Goal: Task Accomplishment & Management: Manage account settings

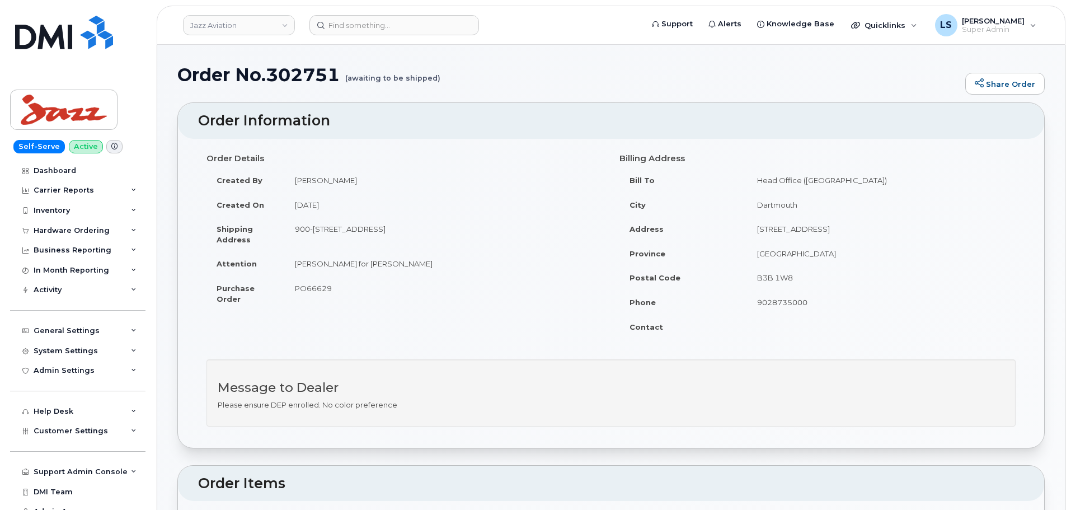
click at [395, 218] on td "900-[STREET_ADDRESS]" at bounding box center [444, 234] width 318 height 35
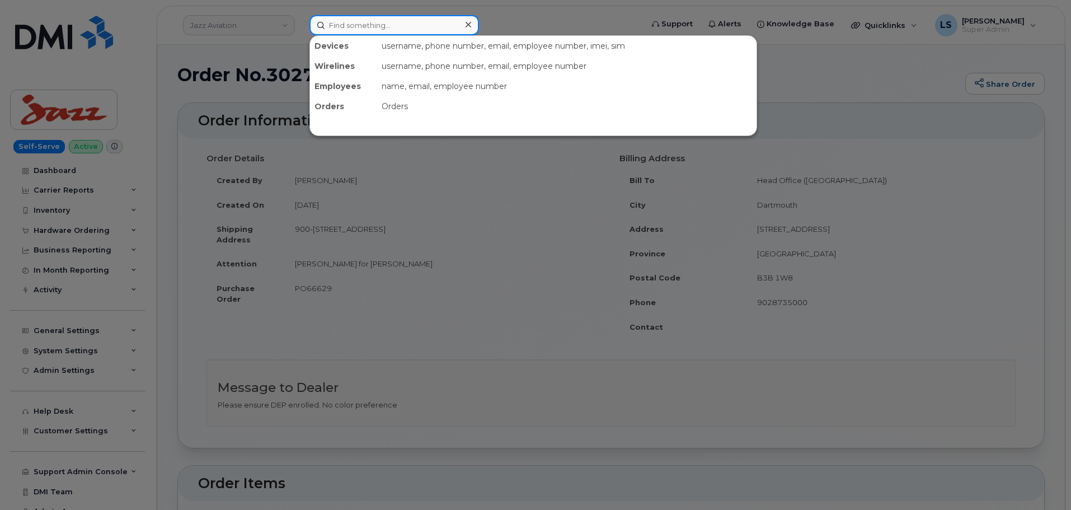
click at [394, 22] on input at bounding box center [394, 25] width 170 height 20
paste input "[EMAIL_ADDRESS][PERSON_NAME][PERSON_NAME][DOMAIN_NAME]"
type input "[EMAIL_ADDRESS][PERSON_NAME][PERSON_NAME][DOMAIN_NAME]"
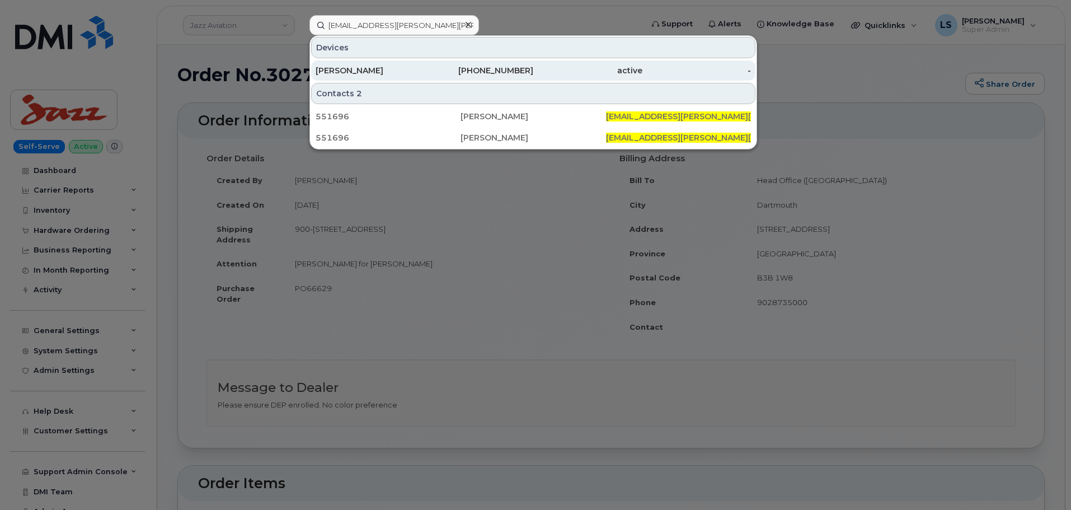
click at [398, 72] on div "AUSTIN RAGO" at bounding box center [370, 70] width 109 height 11
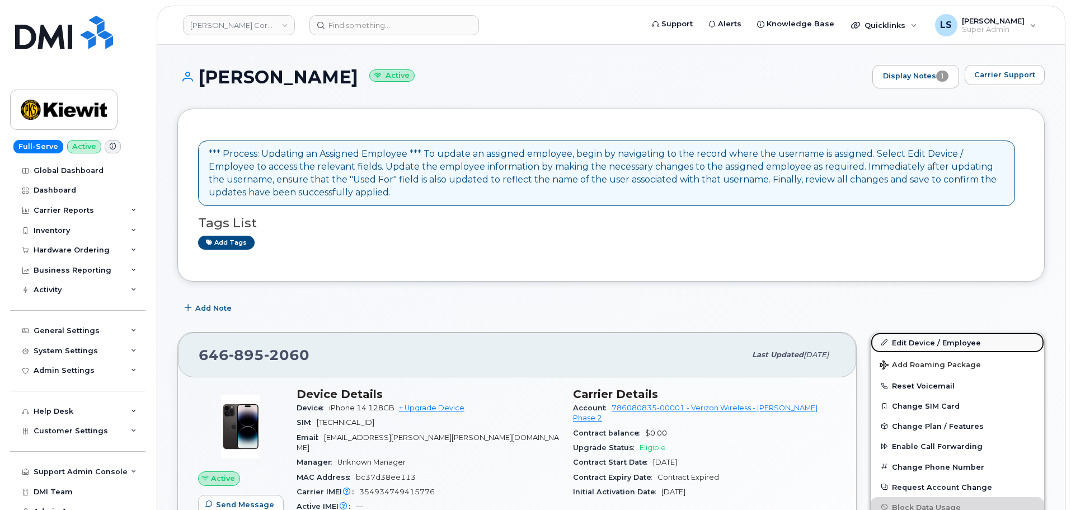
click at [935, 339] on link "Edit Device / Employee" at bounding box center [957, 342] width 173 height 20
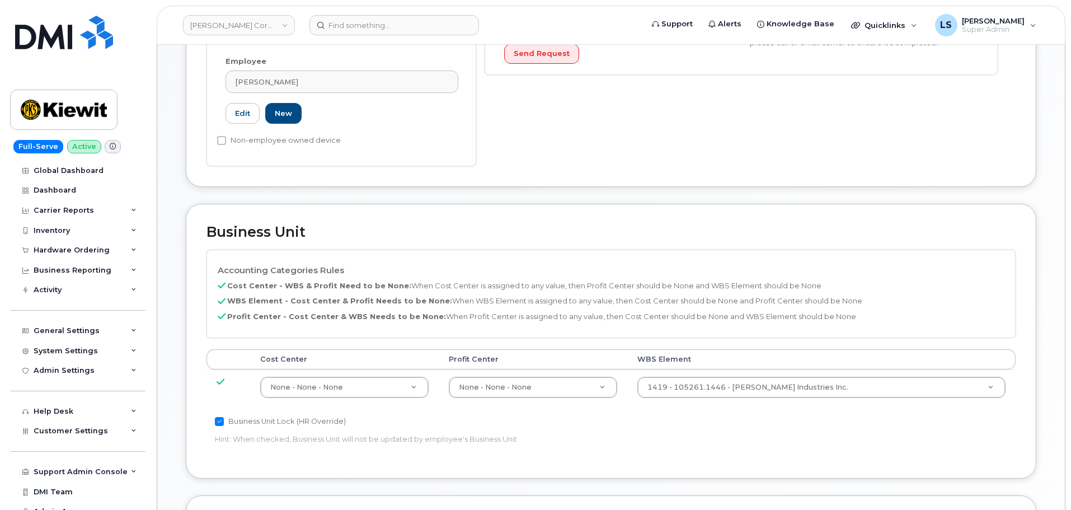
scroll to position [392, 0]
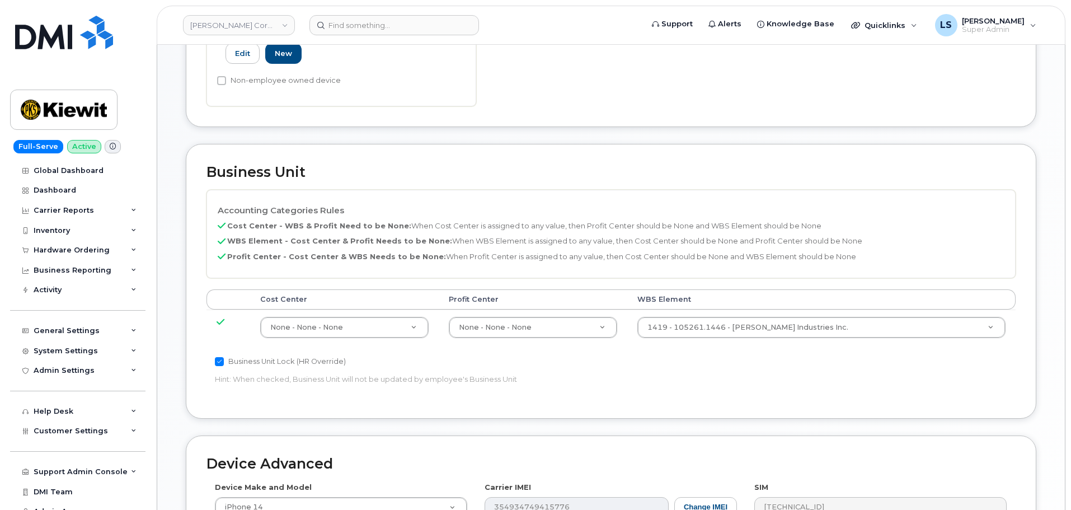
click at [780, 329] on td "1419 - 105261.1446 - Jett Industries Inc. 30091308" at bounding box center [821, 326] width 388 height 35
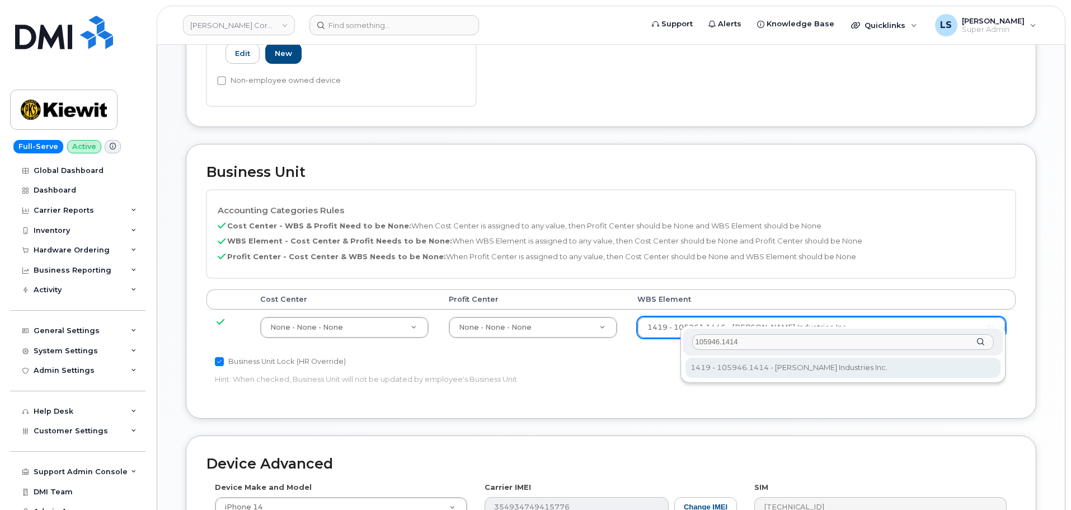
type input "105946.1414"
type input "30089716"
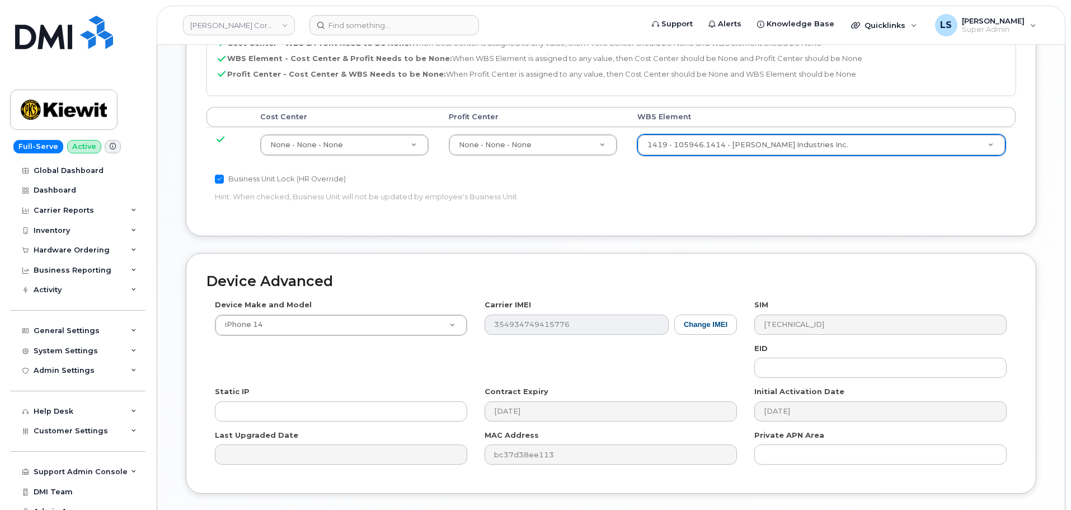
scroll to position [640, 0]
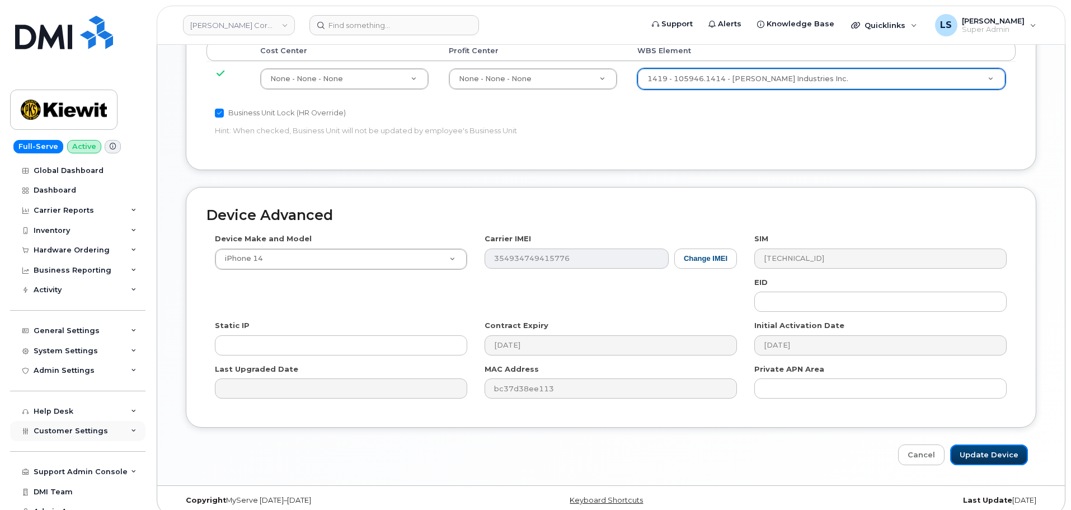
drag, startPoint x: 1010, startPoint y: 444, endPoint x: 128, endPoint y: 433, distance: 881.5
click at [1009, 444] on input "Update Device" at bounding box center [989, 454] width 78 height 21
type input "Saving..."
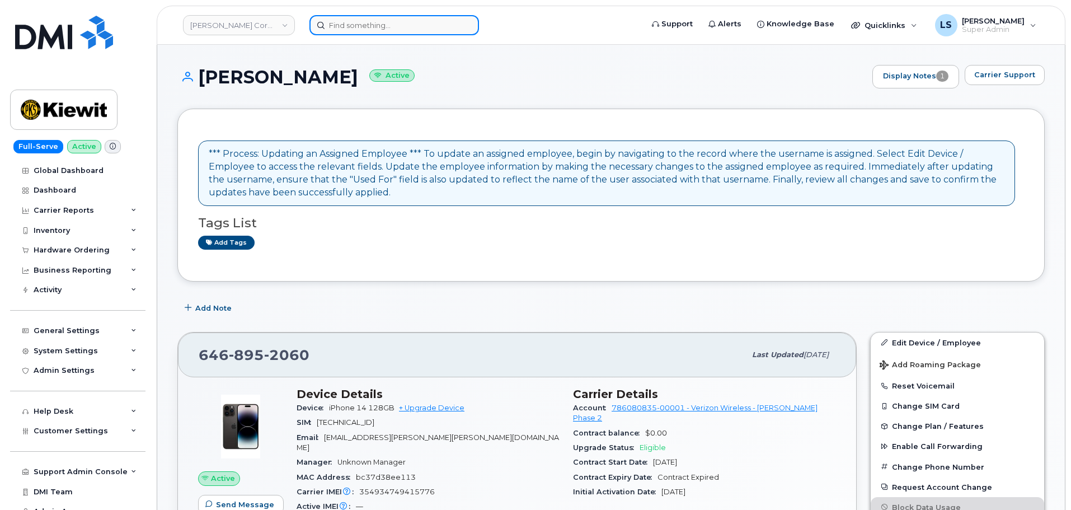
click at [368, 26] on input at bounding box center [394, 25] width 170 height 20
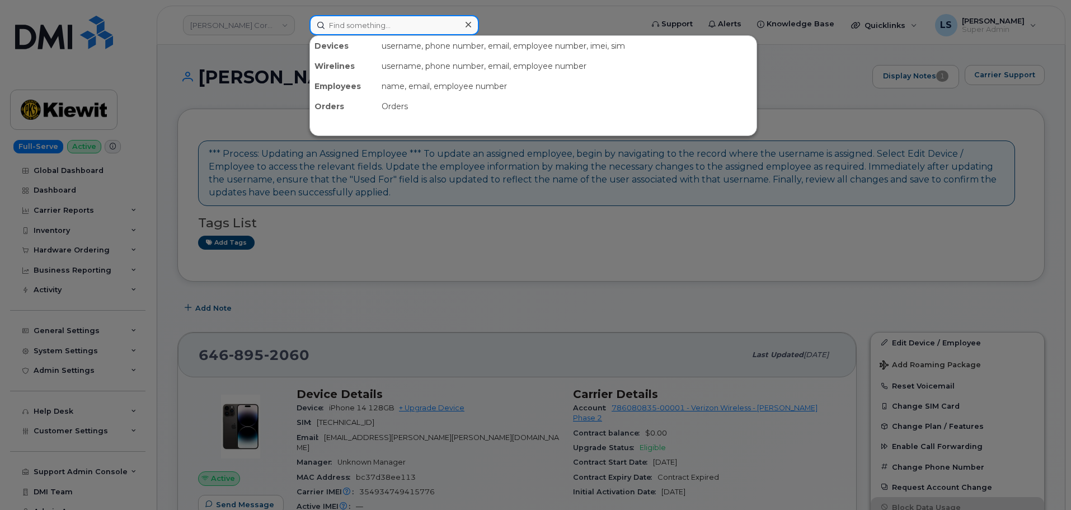
paste input "STEPHEN.STONE@KIEWIT.COM"
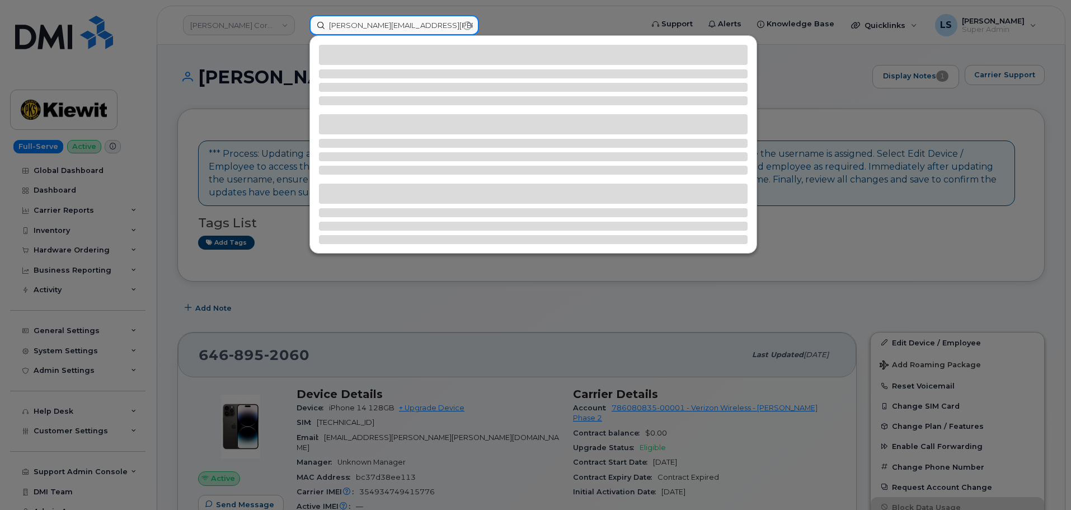
type input "STEPHEN.STONE@KIEWIT.COM"
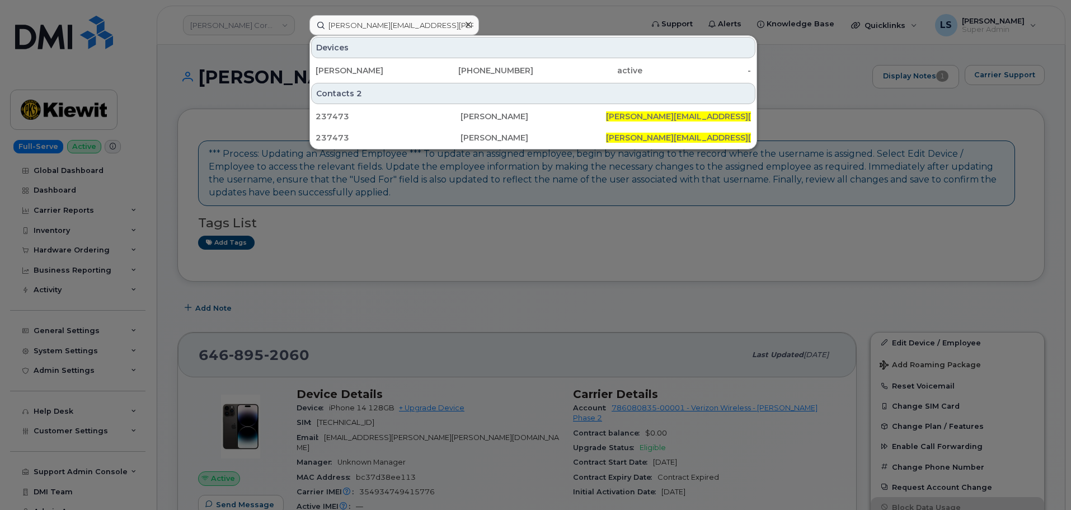
drag, startPoint x: 425, startPoint y: 65, endPoint x: 253, endPoint y: 88, distance: 174.0
click at [425, 65] on div "626-392-0200" at bounding box center [479, 70] width 109 height 20
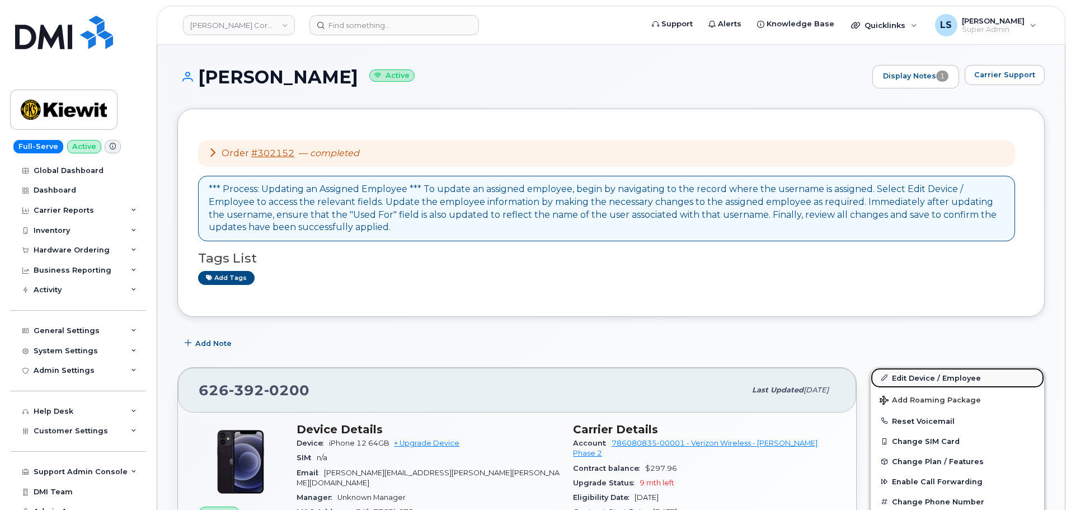
click at [894, 370] on link "Edit Device / Employee" at bounding box center [957, 378] width 173 height 20
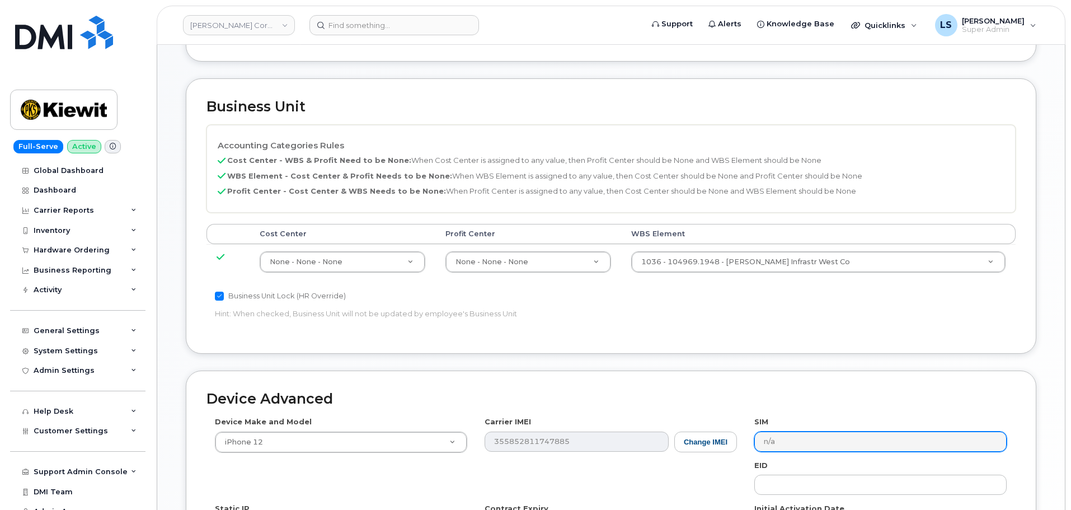
scroll to position [448, 0]
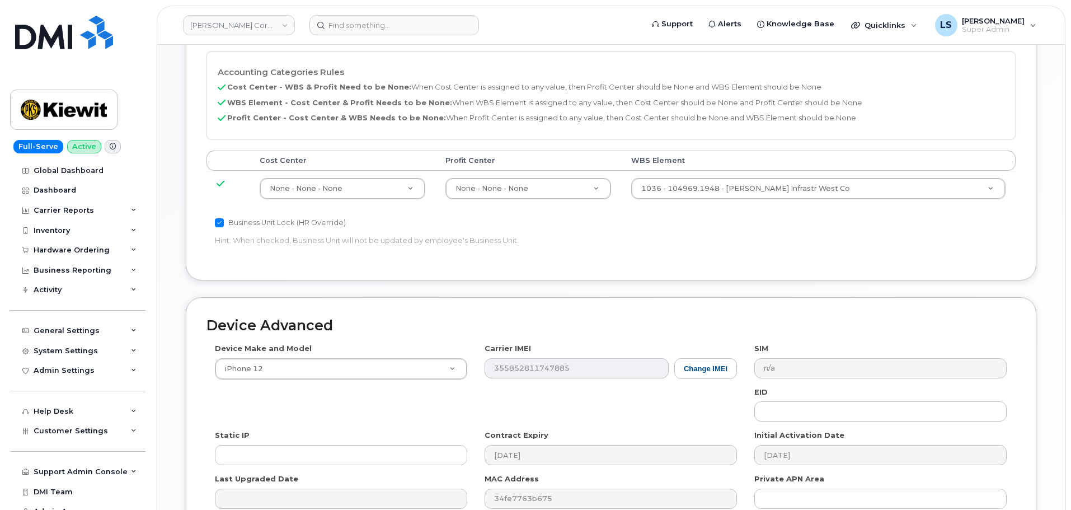
click at [744, 203] on td "1036 - 104969.1948 - Kiewit Infrastr West Co 29864523" at bounding box center [818, 188] width 395 height 35
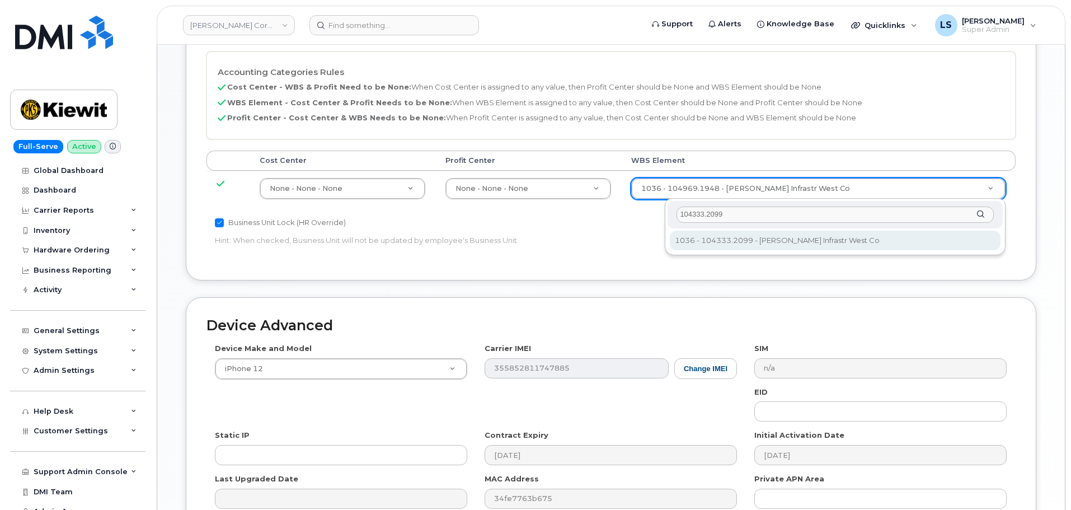
type input "104333.2099"
type input "29871881"
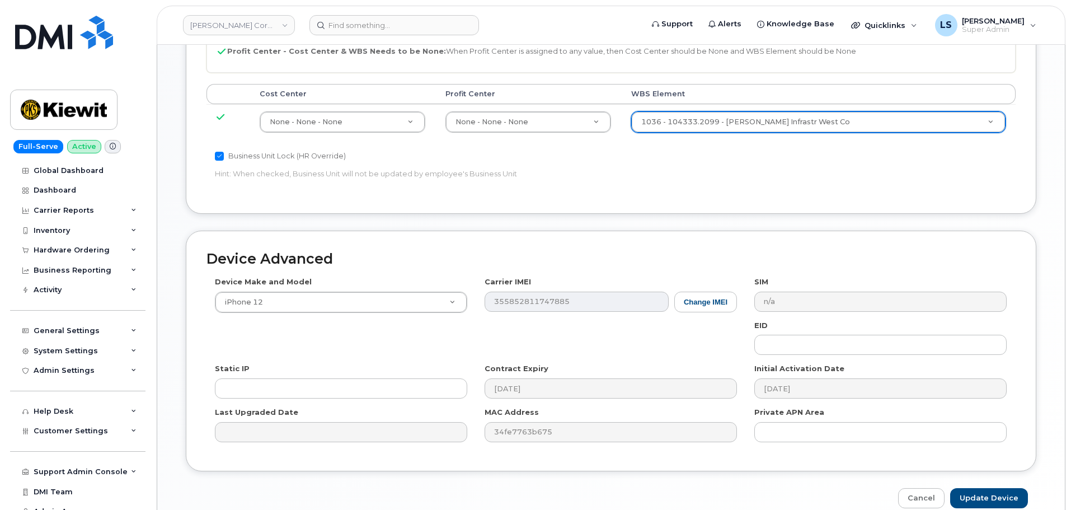
scroll to position [569, 0]
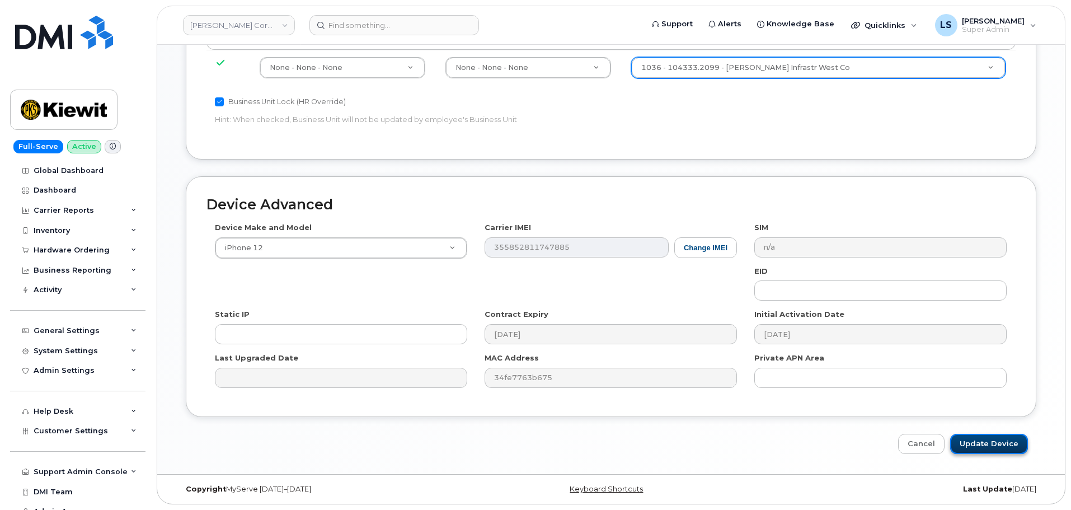
click at [962, 445] on input "Update Device" at bounding box center [989, 444] width 78 height 21
type input "Saving..."
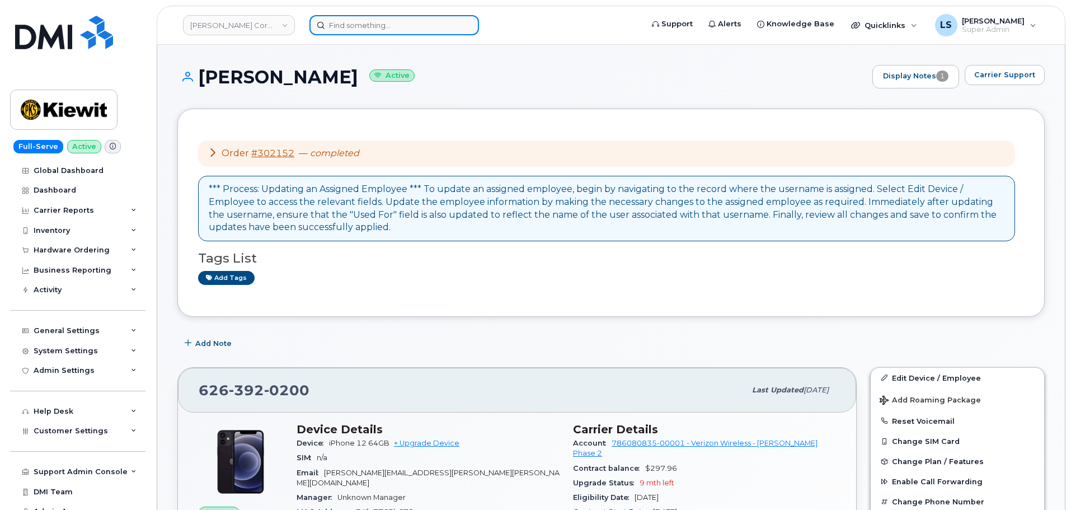
click at [383, 24] on input at bounding box center [394, 25] width 170 height 20
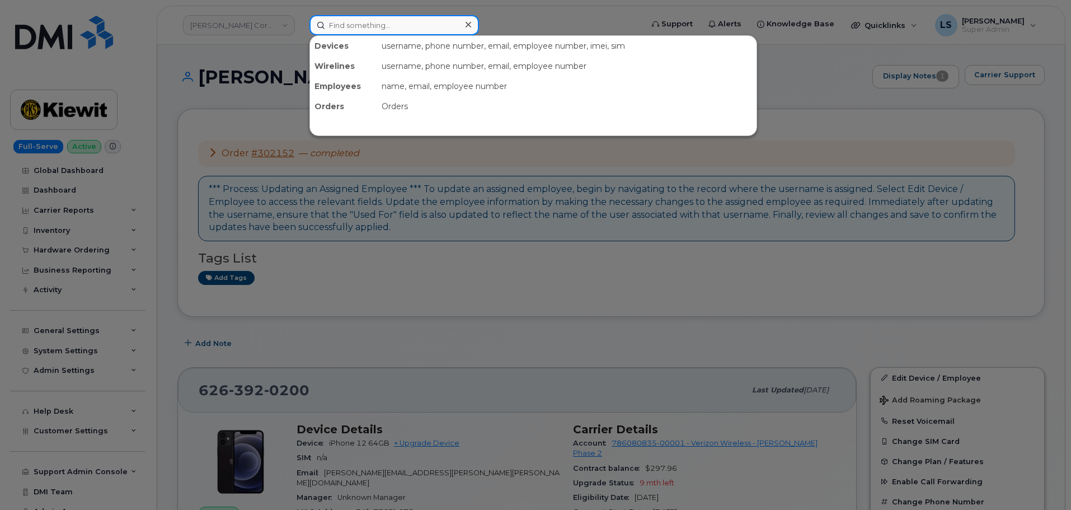
paste input "[PERSON_NAME]"
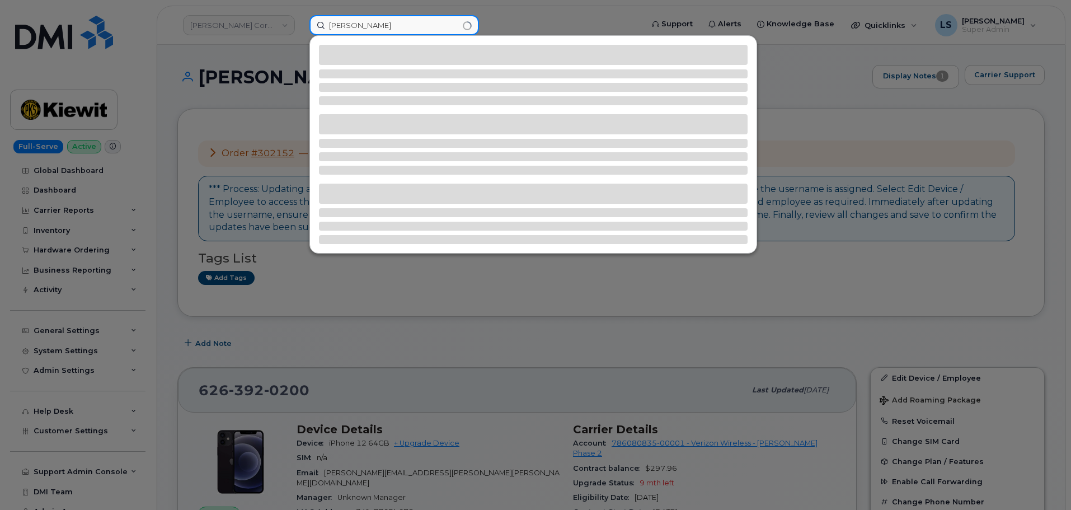
type input "[PERSON_NAME]"
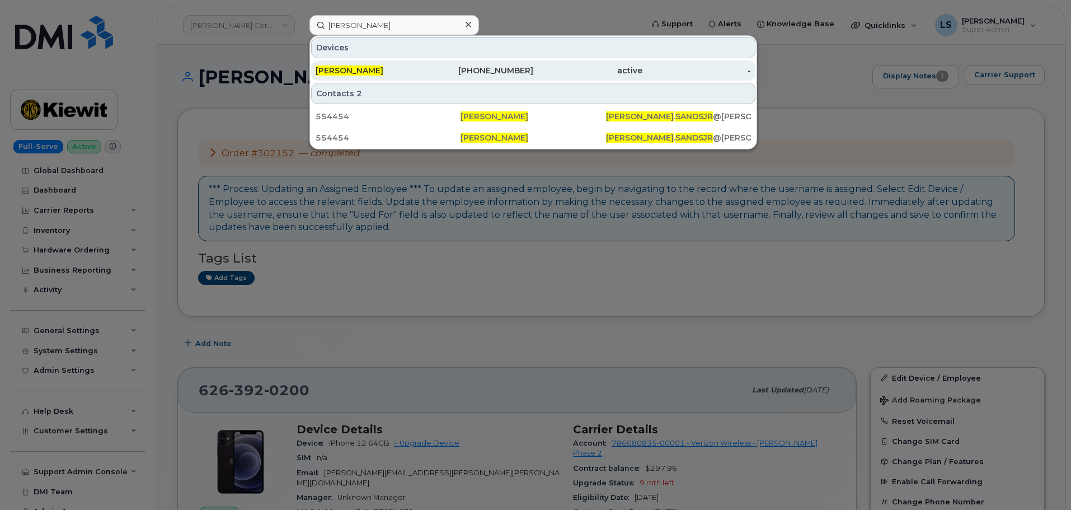
click at [520, 69] on div "504-494-9874" at bounding box center [479, 70] width 109 height 11
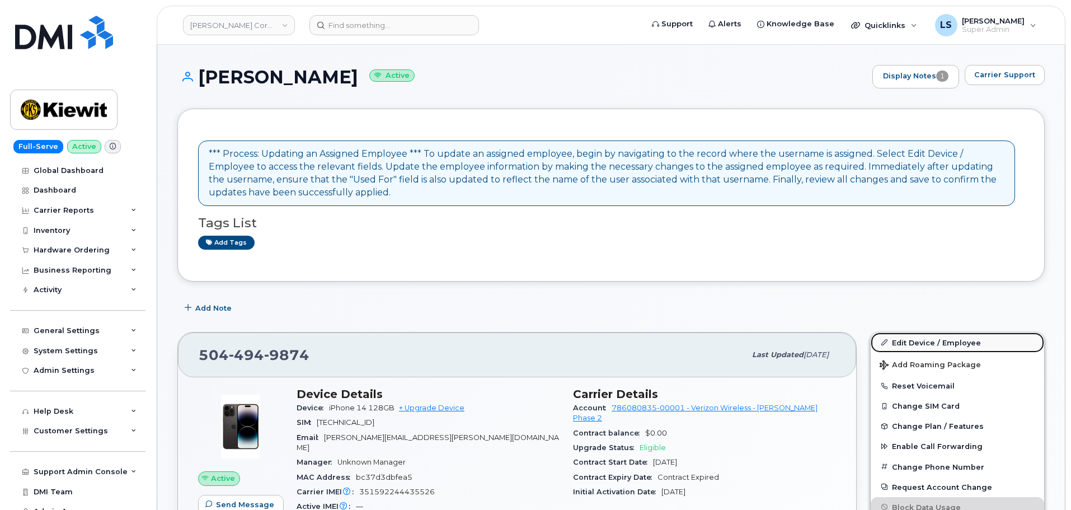
click at [953, 336] on link "Edit Device / Employee" at bounding box center [957, 342] width 173 height 20
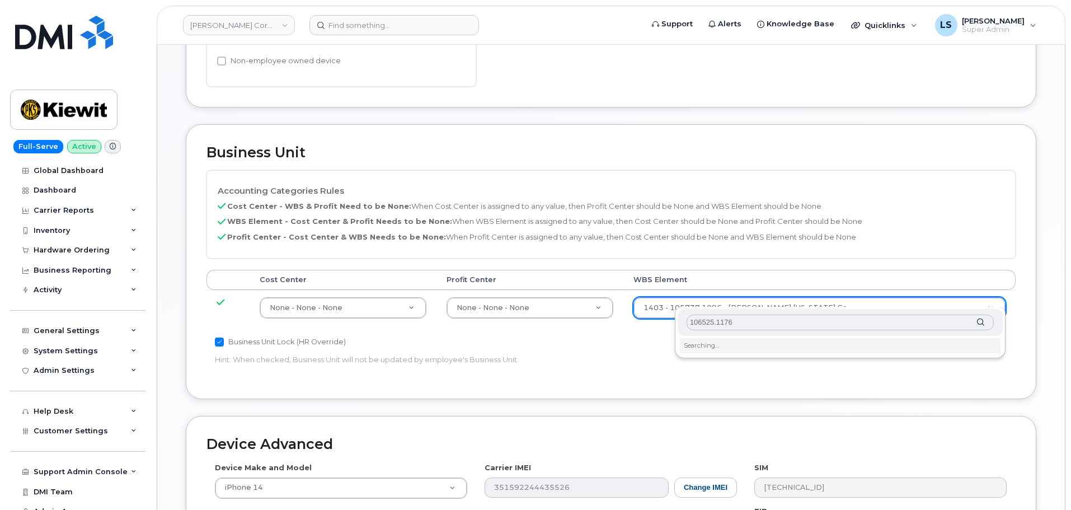
scroll to position [504, 0]
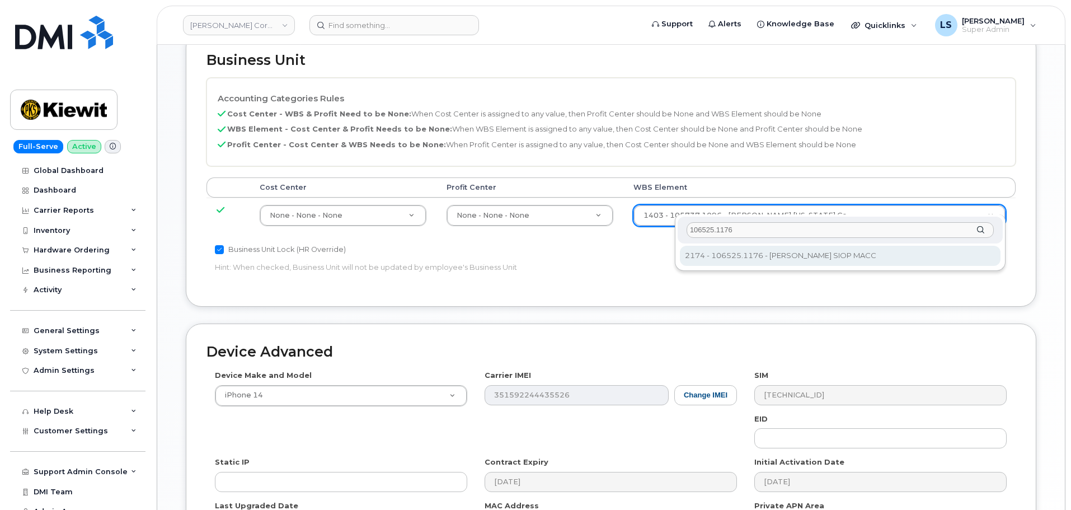
type input "106525.1176"
type input "36071640"
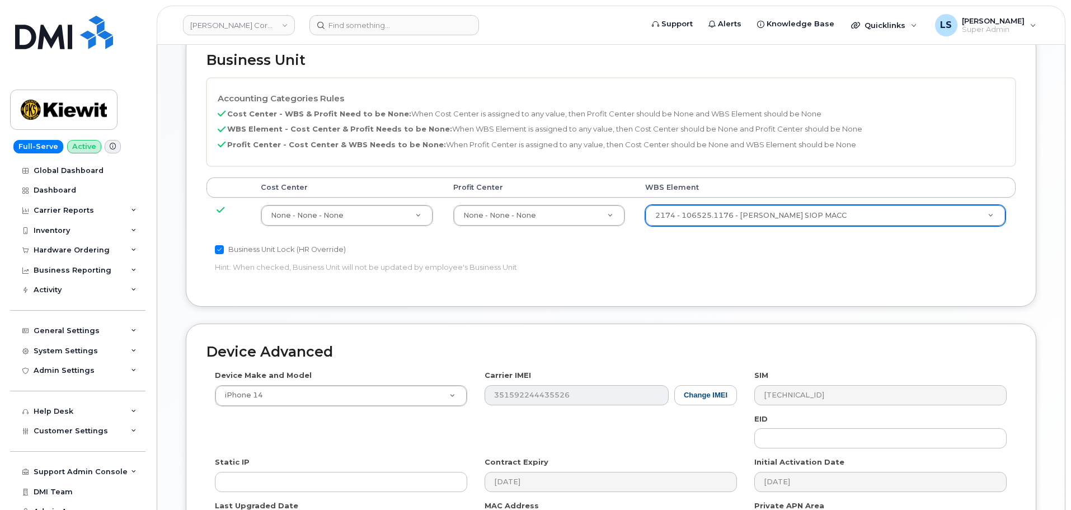
scroll to position [640, 0]
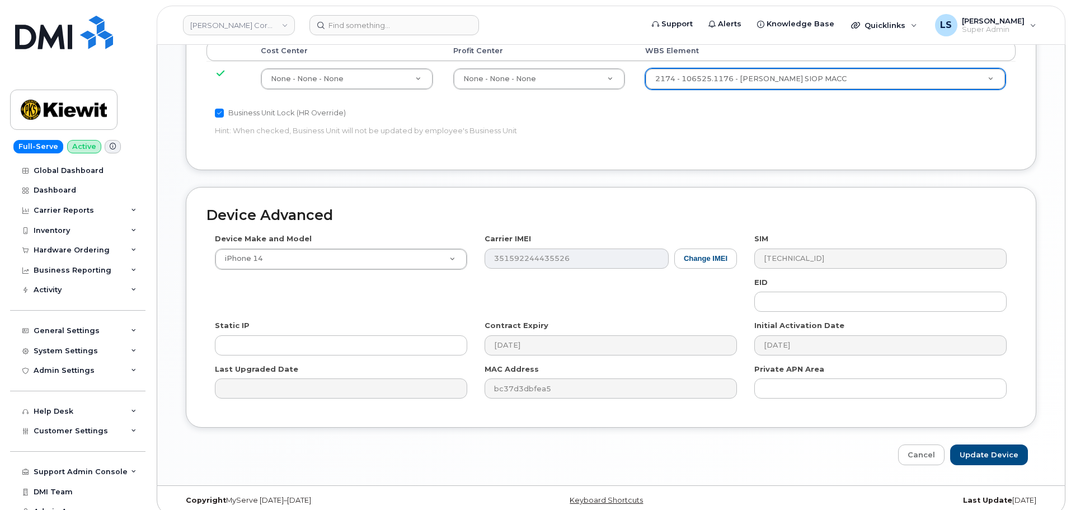
click at [982, 432] on div "Device Advanced Device Make and Model iPhone 14 Android TCL 502 Watch Apple Wat…" at bounding box center [610, 326] width 867 height 278
drag, startPoint x: 978, startPoint y: 439, endPoint x: 293, endPoint y: 455, distance: 685.2
click at [977, 444] on input "Update Device" at bounding box center [989, 454] width 78 height 21
type input "Saving..."
